Goal: Use online tool/utility: Utilize a website feature to perform a specific function

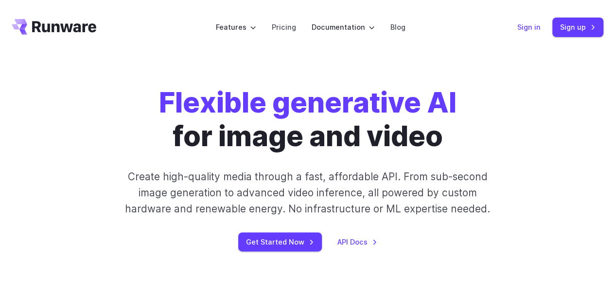
click at [531, 24] on link "Sign in" at bounding box center [529, 26] width 23 height 11
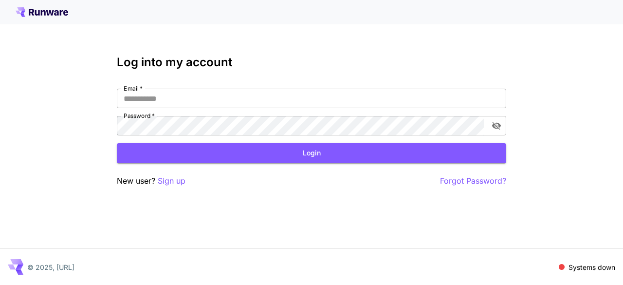
type input "**********"
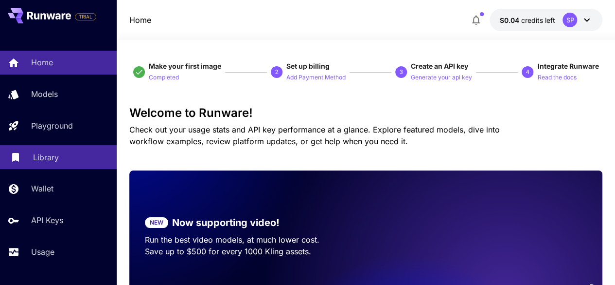
drag, startPoint x: 68, startPoint y: 154, endPoint x: 75, endPoint y: 160, distance: 9.7
click at [68, 154] on div "Library" at bounding box center [71, 157] width 76 height 12
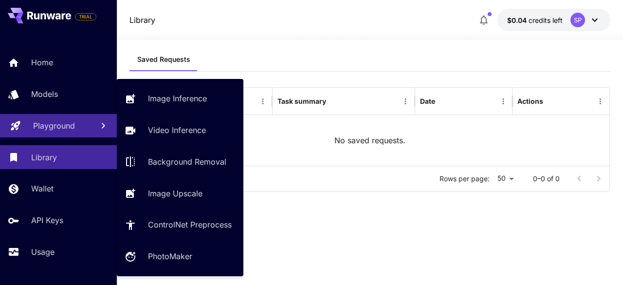
click at [52, 125] on p "Playground" at bounding box center [54, 126] width 42 height 12
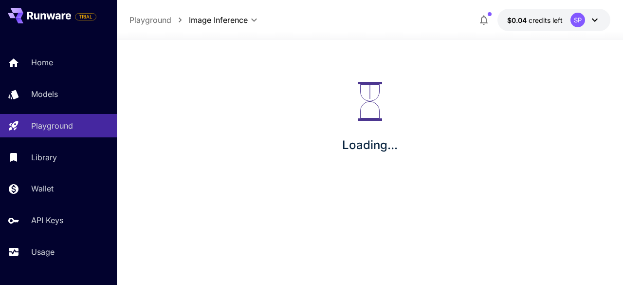
click at [167, 90] on div "Loading..." at bounding box center [370, 118] width 506 height 156
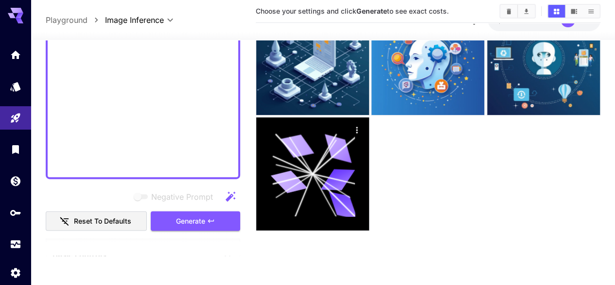
scroll to position [1266, 0]
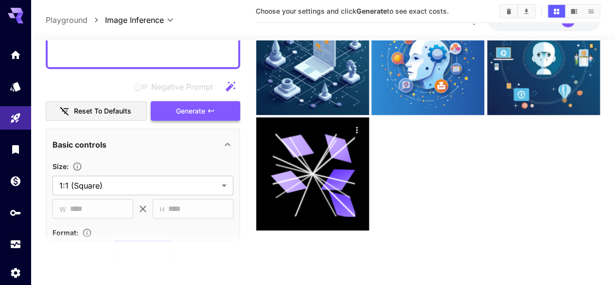
type textarea "**********"
click at [192, 112] on span "Generate" at bounding box center [190, 111] width 29 height 12
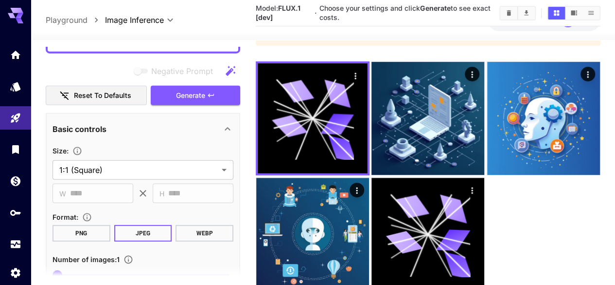
scroll to position [1313, 0]
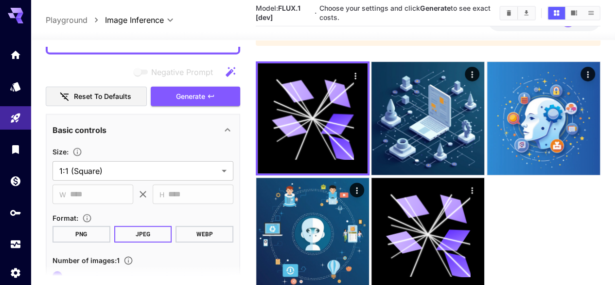
click at [207, 92] on icon "button" at bounding box center [211, 96] width 8 height 8
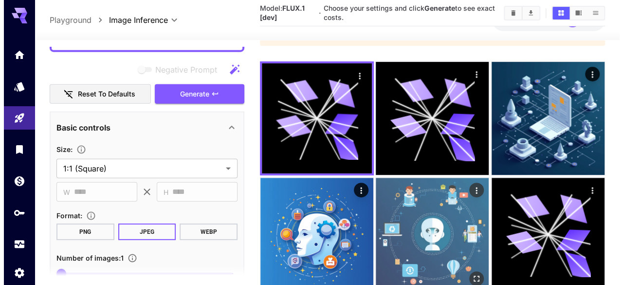
scroll to position [1459, 0]
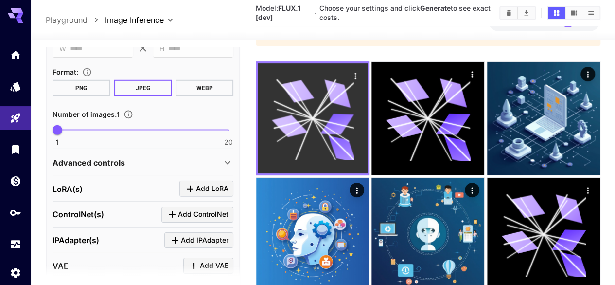
click at [295, 103] on icon at bounding box center [293, 109] width 38 height 17
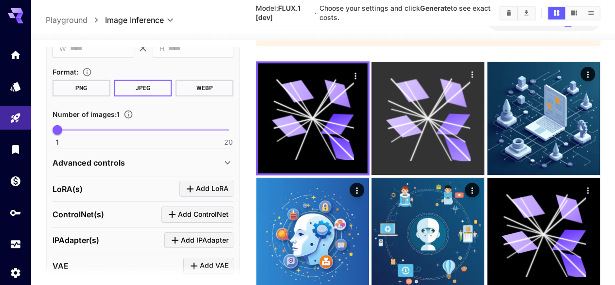
click at [386, 95] on icon at bounding box center [428, 118] width 85 height 85
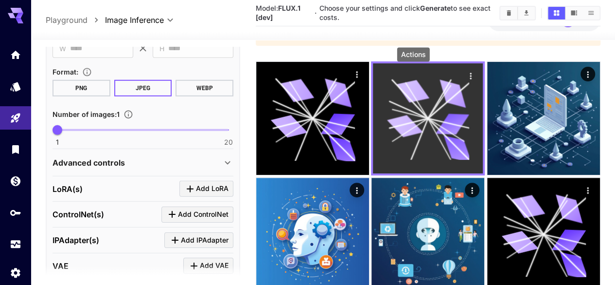
click at [466, 74] on icon "Actions" at bounding box center [471, 76] width 10 height 10
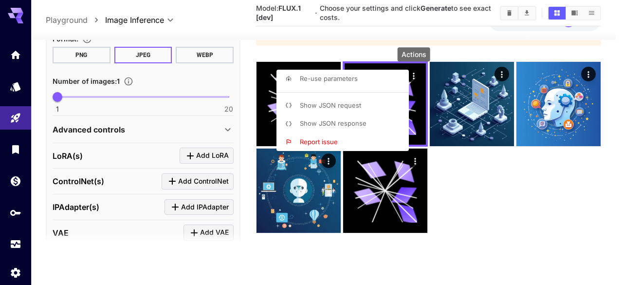
click at [345, 78] on span "Re-use parameters" at bounding box center [329, 78] width 58 height 8
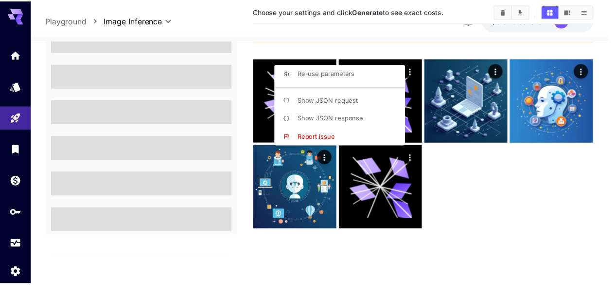
scroll to position [257, 0]
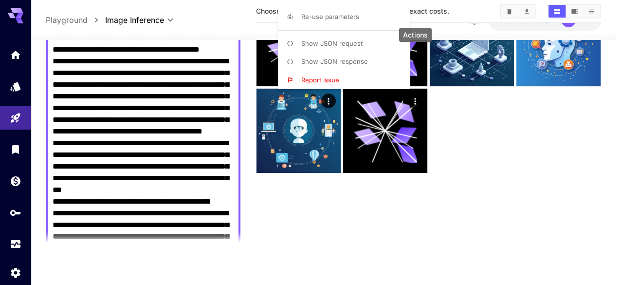
click at [505, 121] on div at bounding box center [311, 142] width 623 height 285
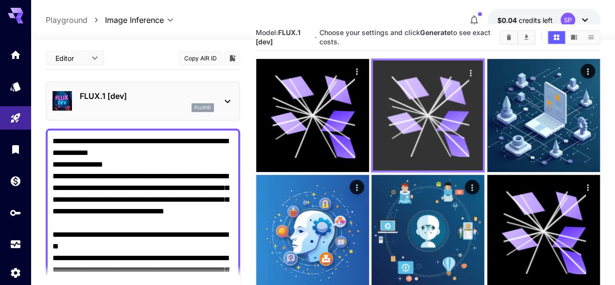
scroll to position [0, 0]
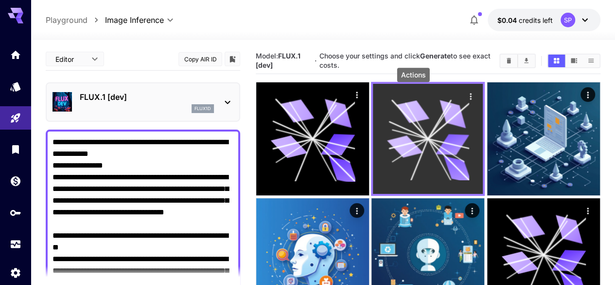
click at [466, 95] on icon "Actions" at bounding box center [471, 96] width 10 height 10
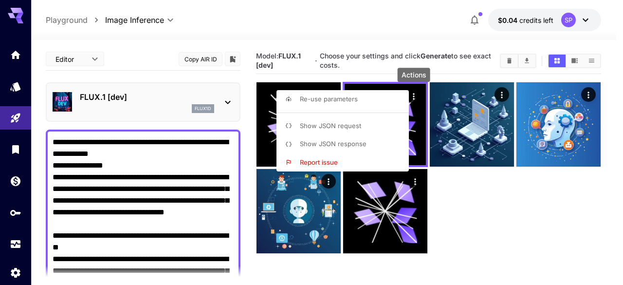
click at [478, 178] on div at bounding box center [311, 142] width 623 height 285
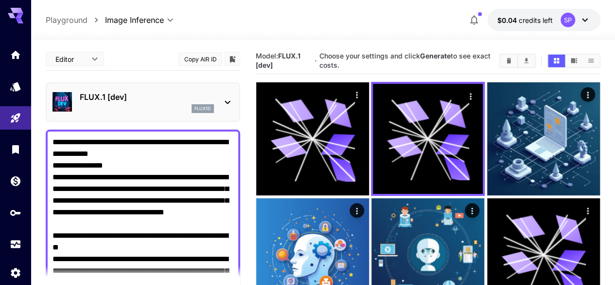
paste textarea
type textarea "**********"
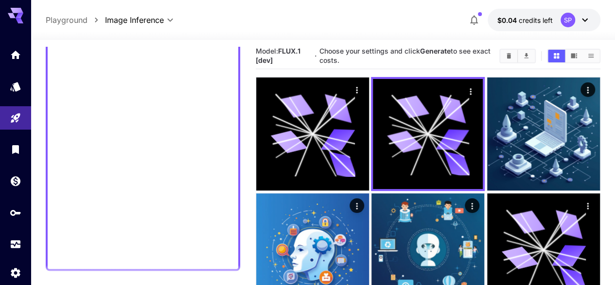
scroll to position [89, 0]
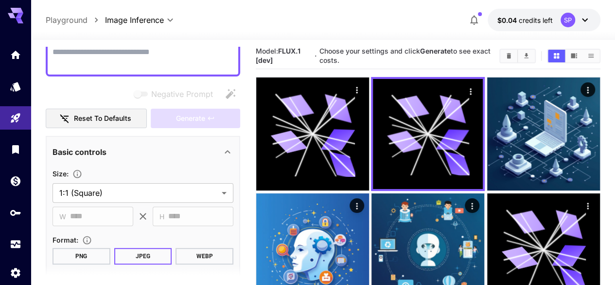
paste textarea "**********"
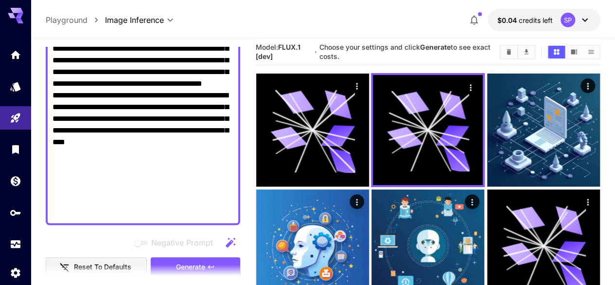
scroll to position [412, 0]
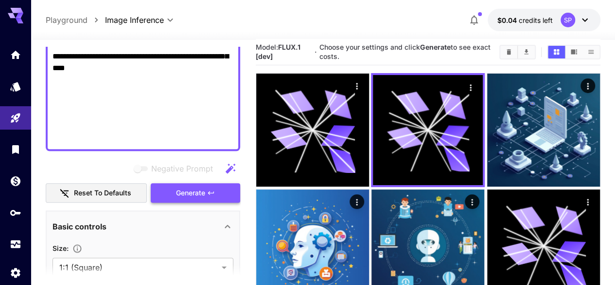
type textarea "**********"
click at [188, 191] on span "Generate" at bounding box center [190, 193] width 29 height 12
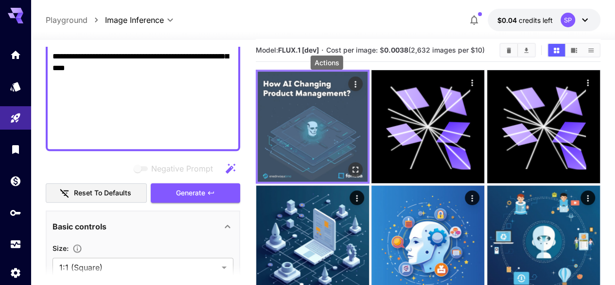
click at [351, 83] on icon "Actions" at bounding box center [356, 84] width 10 height 10
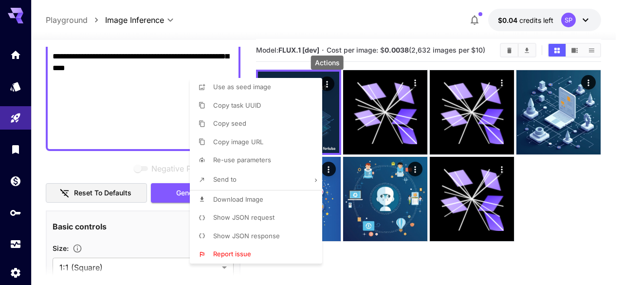
click at [244, 198] on span "Download Image" at bounding box center [238, 199] width 50 height 8
click at [573, 215] on div at bounding box center [311, 142] width 623 height 285
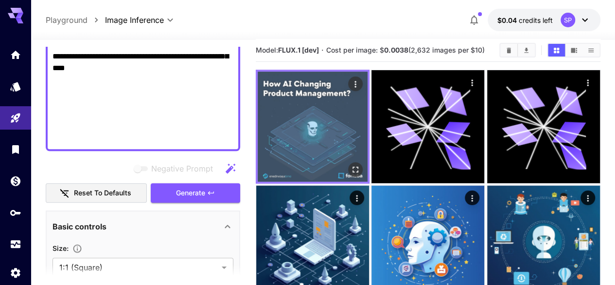
click at [304, 94] on img at bounding box center [313, 127] width 110 height 110
click at [351, 80] on icon "Actions" at bounding box center [356, 84] width 10 height 10
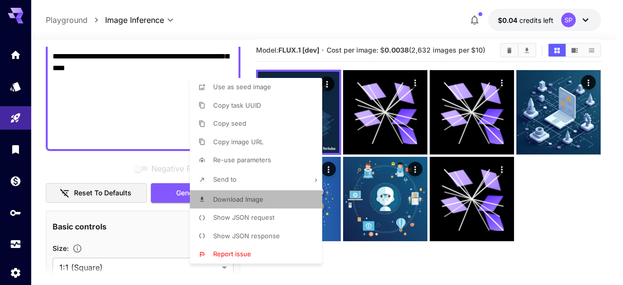
click at [234, 200] on span "Download Image" at bounding box center [238, 199] width 50 height 8
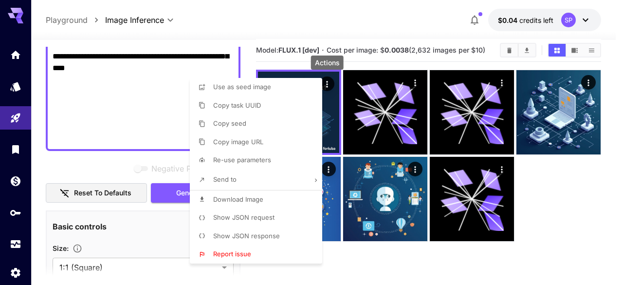
click at [124, 101] on div at bounding box center [311, 142] width 623 height 285
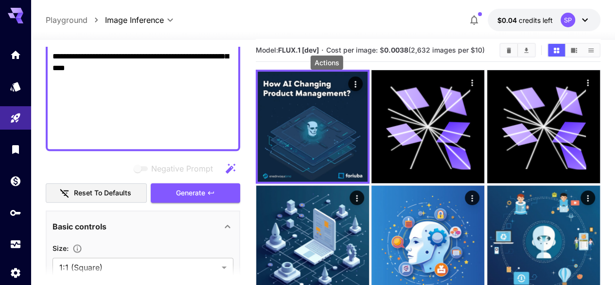
click at [143, 102] on div "Use as seed image Copy task UUID Copy seed Copy image URL Re-use parameters Sen…" at bounding box center [74, 142] width 148 height 285
paste textarea
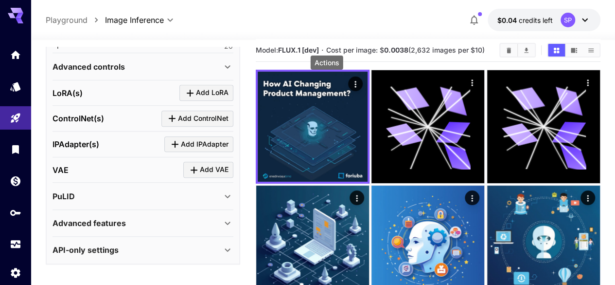
scroll to position [101, 0]
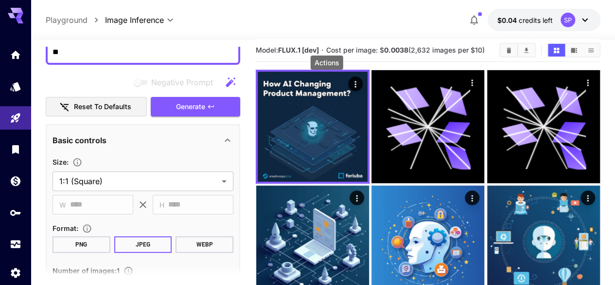
type textarea "**********"
click at [192, 104] on span "Generate" at bounding box center [190, 107] width 29 height 12
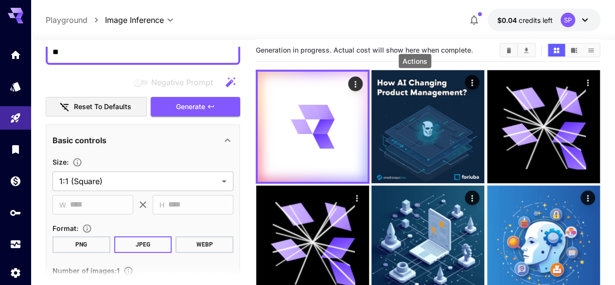
scroll to position [0, 0]
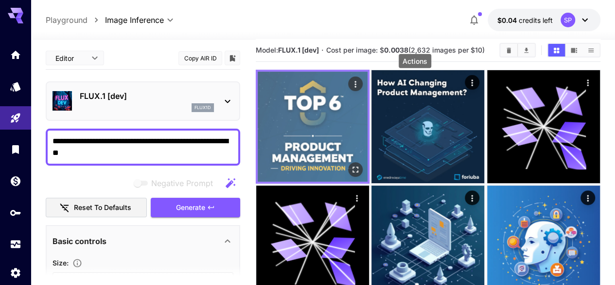
click at [351, 82] on icon "Actions" at bounding box center [356, 84] width 10 height 10
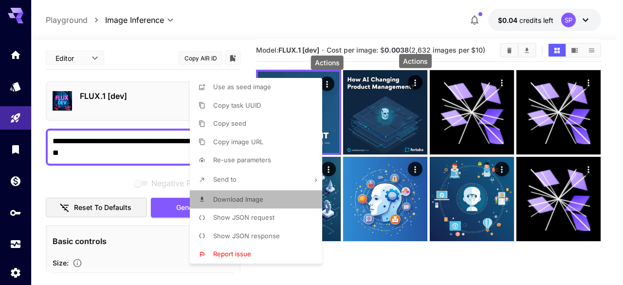
click at [254, 197] on span "Download Image" at bounding box center [238, 199] width 50 height 8
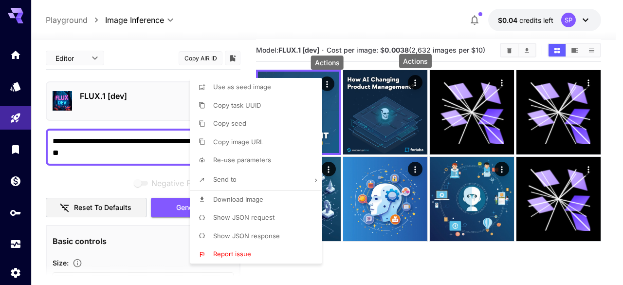
click at [286, 20] on div at bounding box center [311, 142] width 623 height 285
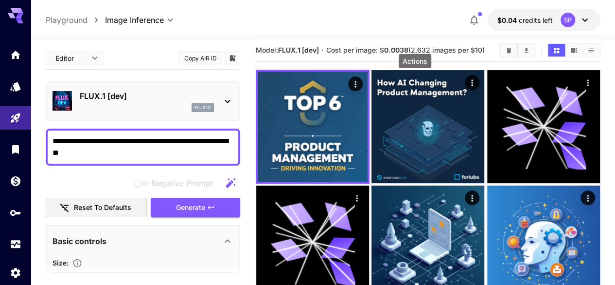
scroll to position [77, 0]
